Goal: Task Accomplishment & Management: Use online tool/utility

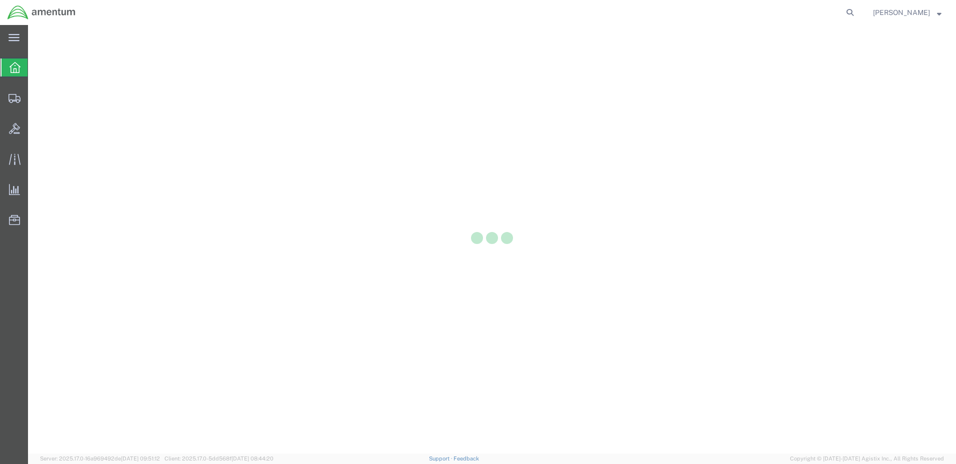
click at [521, 298] on div at bounding box center [492, 239] width 928 height 428
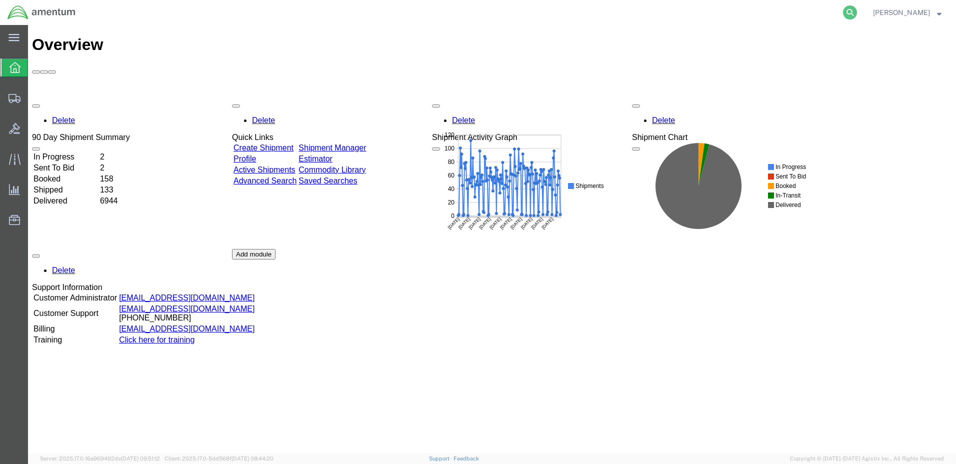
click at [857, 8] on icon at bounding box center [850, 12] width 14 height 14
paste input "DCO-25230-166971"
type input "DCO-25230-166971"
click at [857, 11] on icon at bounding box center [850, 12] width 14 height 14
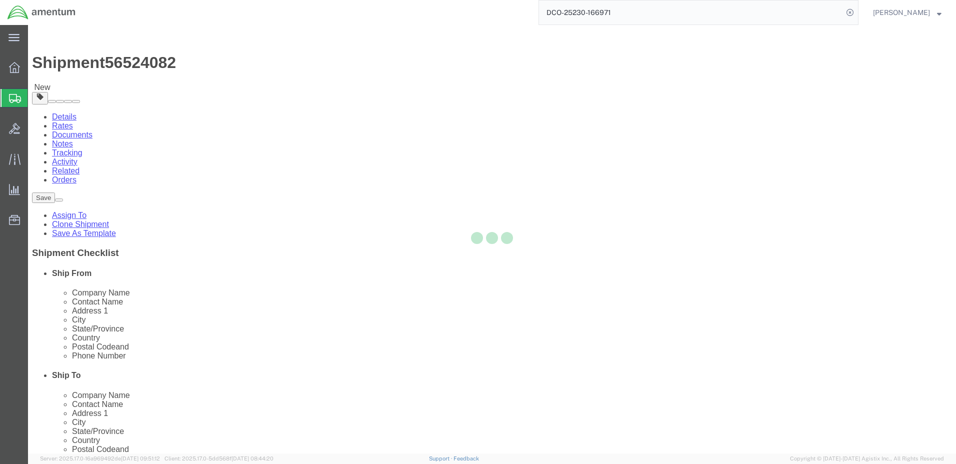
select select "42684"
select select
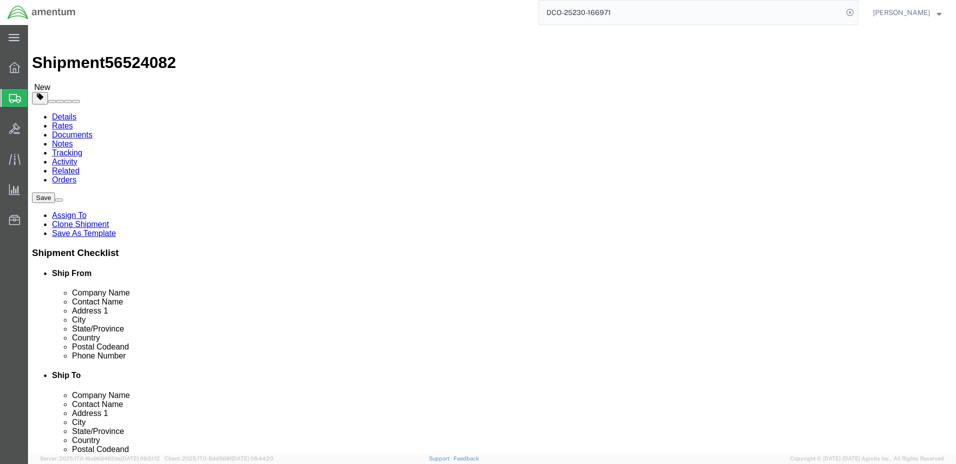
click input "404.767.5800"
click input "404-767.5800"
type input "[PHONE_NUMBER]"
click button "Rate Shipment"
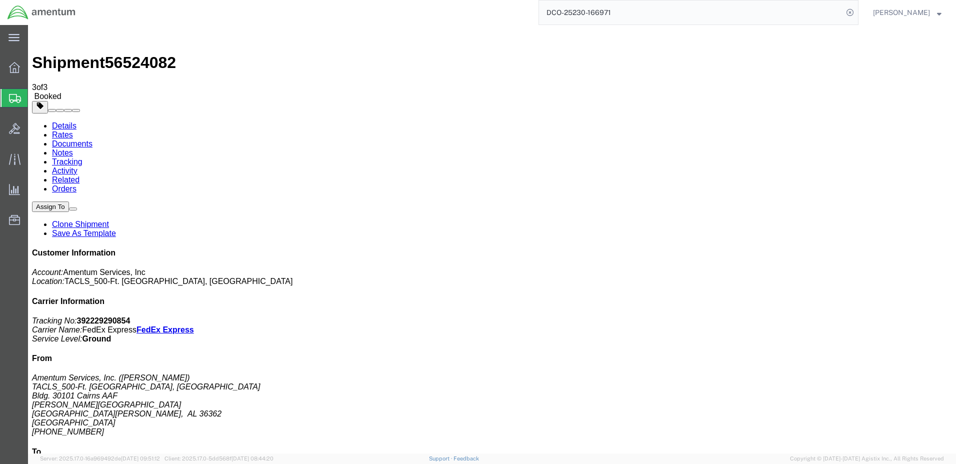
click at [66, 121] on link "Details" at bounding box center [64, 125] width 24 height 8
click link "Schedule pickup request"
